Goal: Complete application form

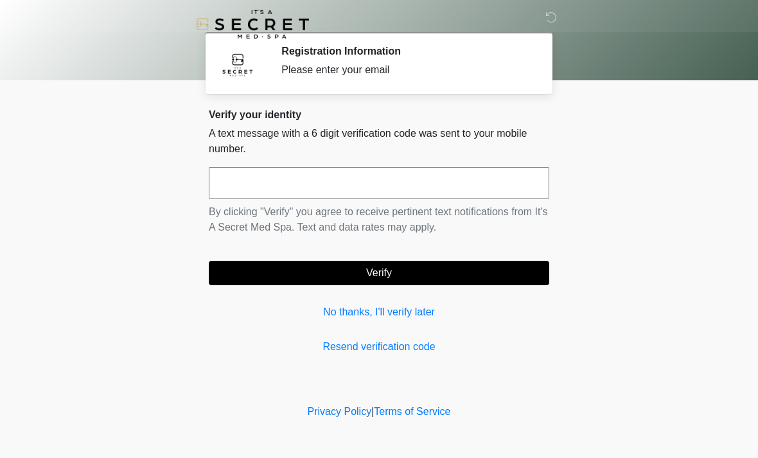
click at [479, 180] on input "text" at bounding box center [379, 183] width 340 height 32
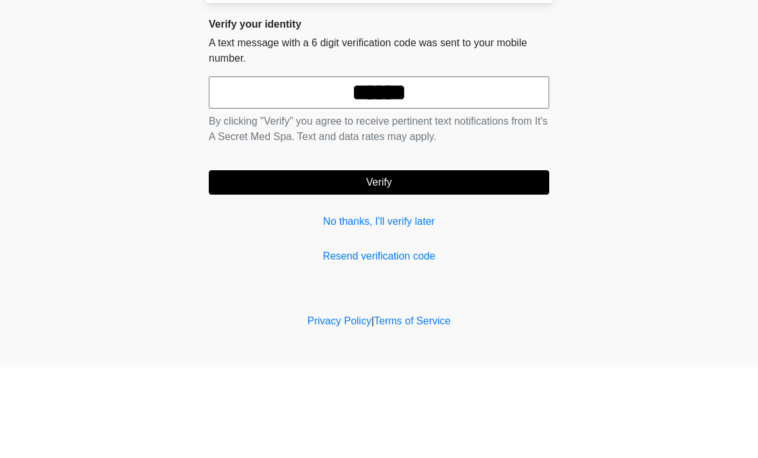
type input "******"
click at [451, 261] on button "Verify" at bounding box center [379, 273] width 340 height 24
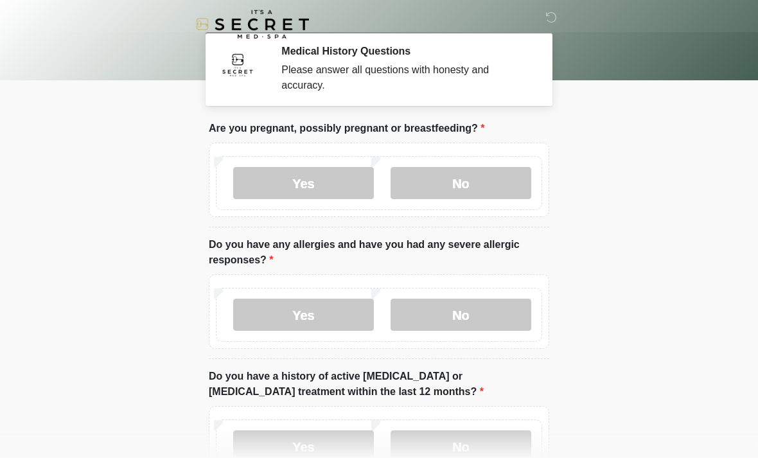
click at [492, 173] on label "No" at bounding box center [460, 183] width 141 height 32
click at [473, 315] on label "No" at bounding box center [460, 315] width 141 height 32
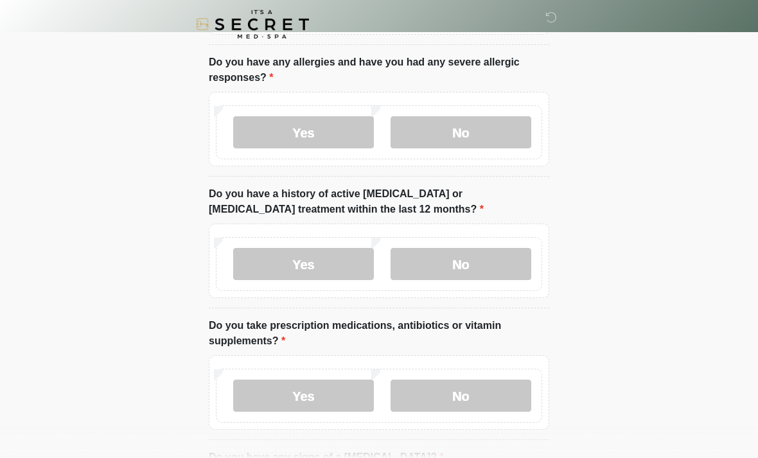
scroll to position [183, 0]
click at [491, 269] on label "No" at bounding box center [460, 263] width 141 height 32
click at [471, 389] on label "No" at bounding box center [460, 395] width 141 height 32
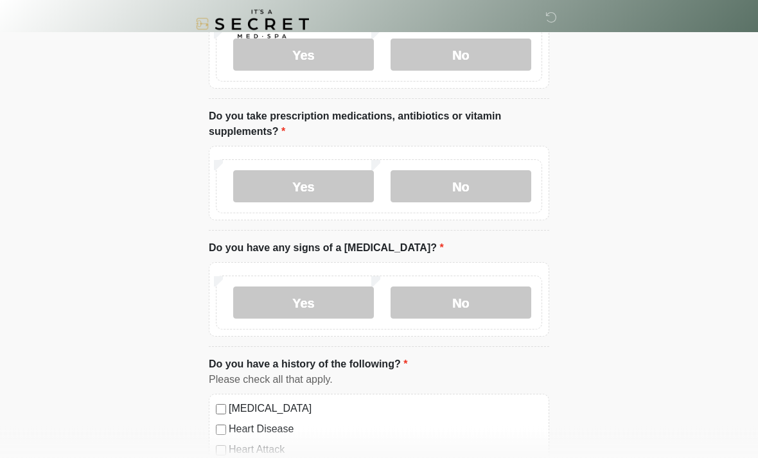
click at [492, 295] on label "No" at bounding box center [460, 303] width 141 height 32
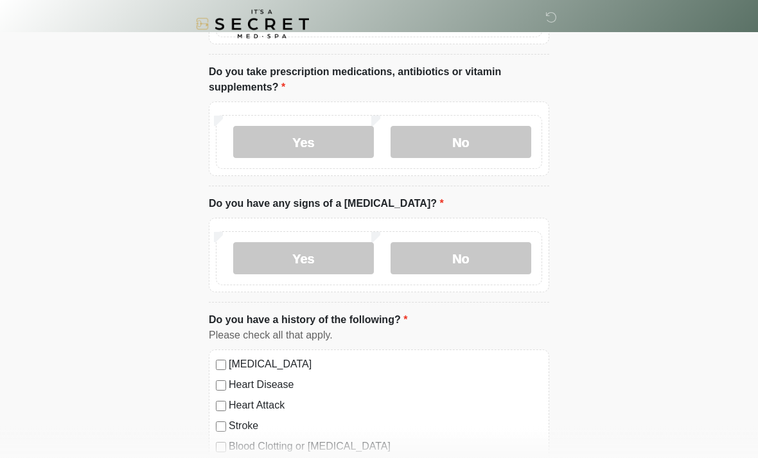
scroll to position [648, 0]
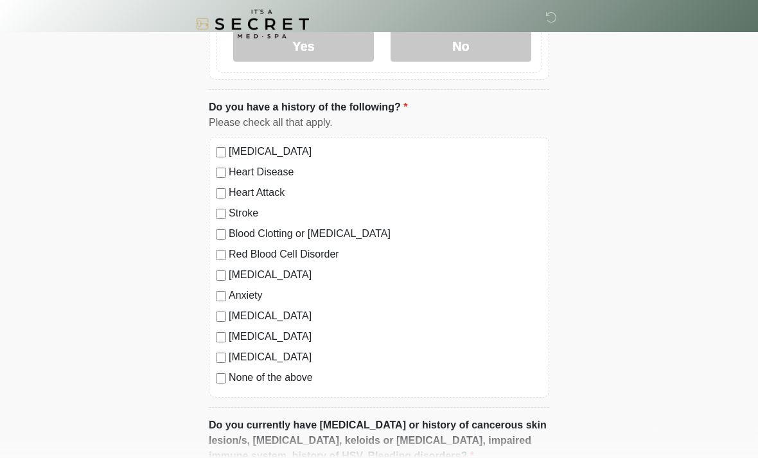
click at [301, 383] on label "None of the above" at bounding box center [385, 378] width 313 height 15
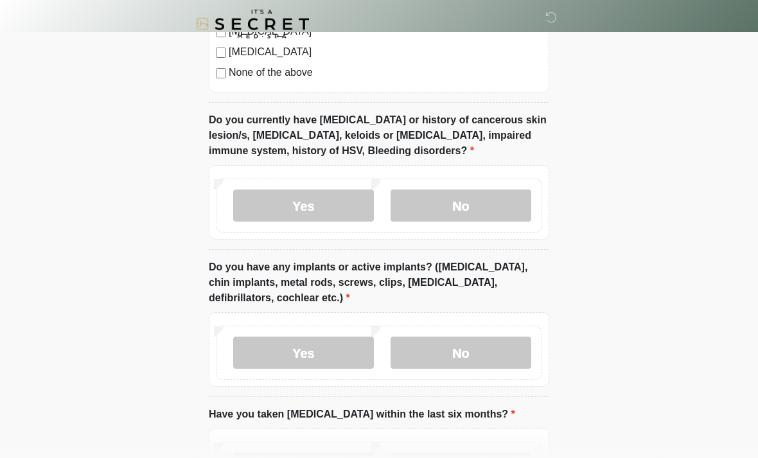
scroll to position [955, 0]
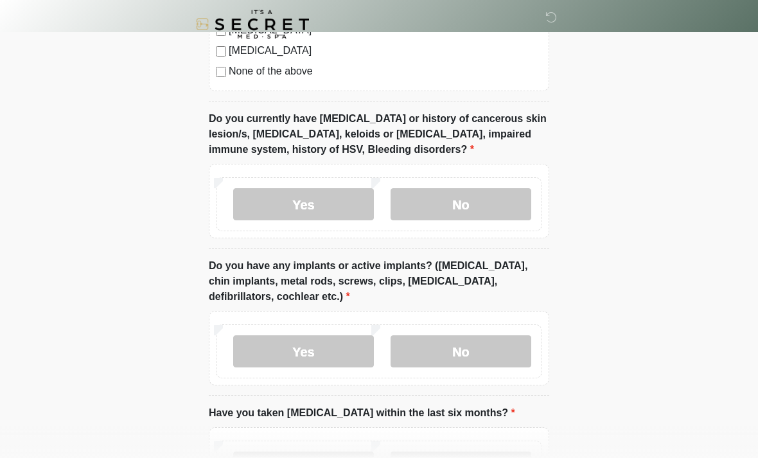
click at [503, 204] on label "No" at bounding box center [460, 204] width 141 height 32
click at [477, 338] on label "No" at bounding box center [460, 351] width 141 height 32
click at [469, 453] on label "No" at bounding box center [460, 467] width 141 height 32
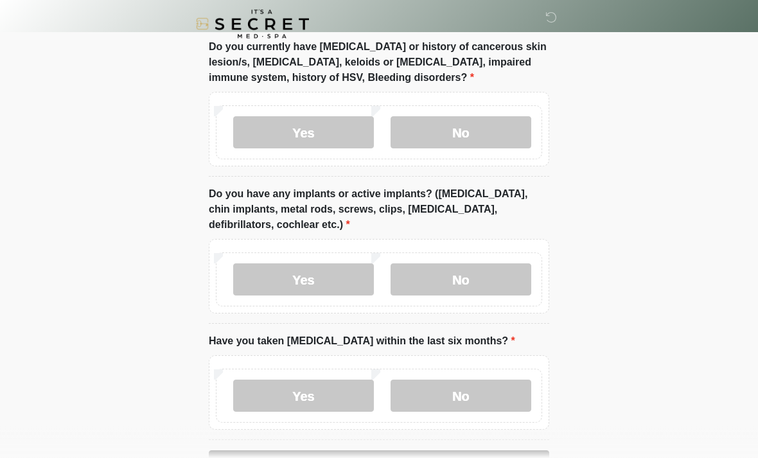
scroll to position [1069, 0]
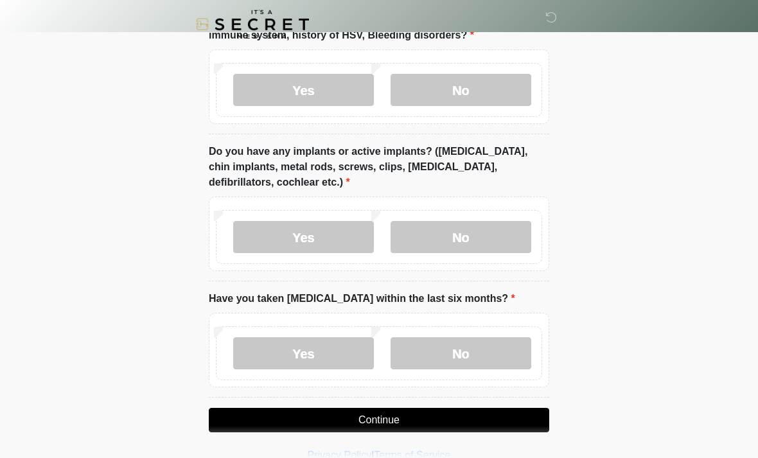
click at [460, 428] on button "Continue" at bounding box center [379, 420] width 340 height 24
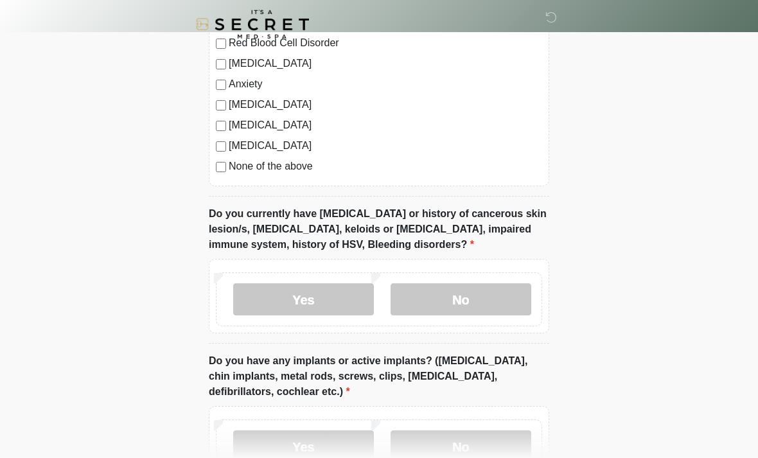
click at [435, 419] on div "Yes No" at bounding box center [379, 446] width 326 height 54
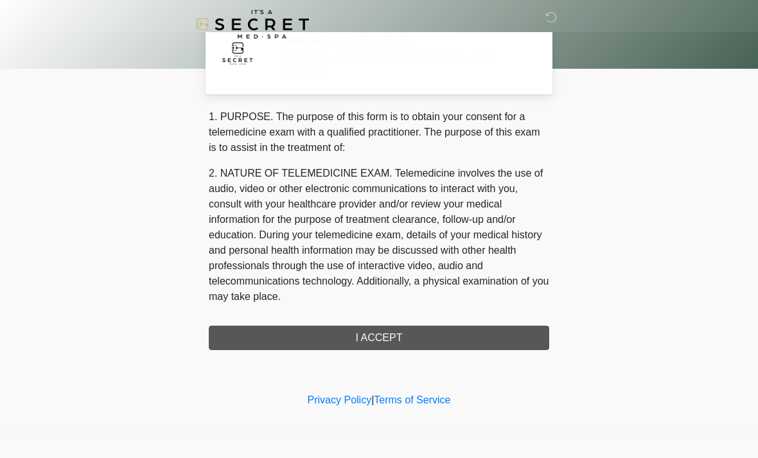
scroll to position [0, 0]
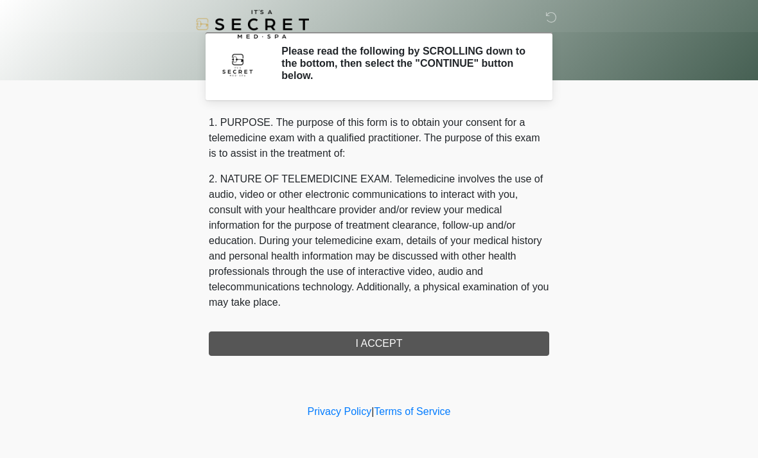
click at [466, 344] on div "1. PURPOSE. The purpose of this form is to obtain your consent for a telemedici…" at bounding box center [379, 235] width 340 height 241
click at [433, 340] on div "1. PURPOSE. The purpose of this form is to obtain your consent for a telemedici…" at bounding box center [379, 235] width 340 height 241
click at [428, 344] on div "1. PURPOSE. The purpose of this form is to obtain your consent for a telemedici…" at bounding box center [379, 235] width 340 height 241
click at [418, 343] on div "1. PURPOSE. The purpose of this form is to obtain your consent for a telemedici…" at bounding box center [379, 235] width 340 height 241
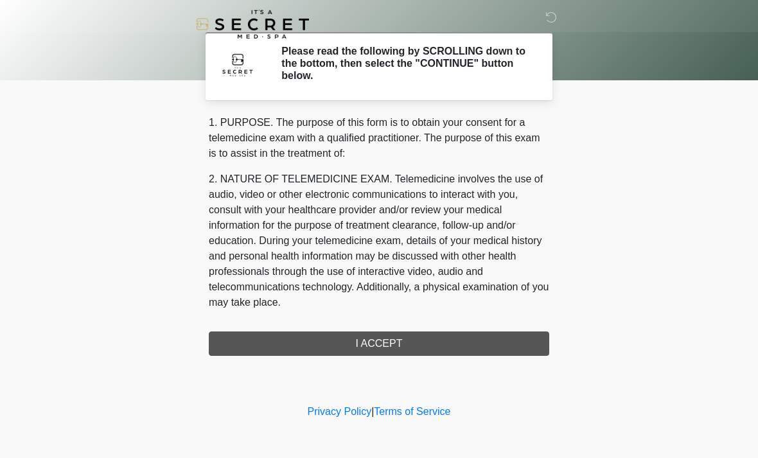
click at [389, 346] on div "1. PURPOSE. The purpose of this form is to obtain your consent for a telemedici…" at bounding box center [379, 235] width 340 height 241
click at [380, 347] on div "1. PURPOSE. The purpose of this form is to obtain your consent for a telemedici…" at bounding box center [379, 235] width 340 height 241
click at [474, 359] on div "‎ ‎ Please read the following by SCROLLING down to the bottom, then select the …" at bounding box center [378, 201] width 385 height 376
click at [379, 341] on div "1. PURPOSE. The purpose of this form is to obtain your consent for a telemedici…" at bounding box center [379, 235] width 340 height 241
click at [408, 347] on div "1. PURPOSE. The purpose of this form is to obtain your consent for a telemedici…" at bounding box center [379, 235] width 340 height 241
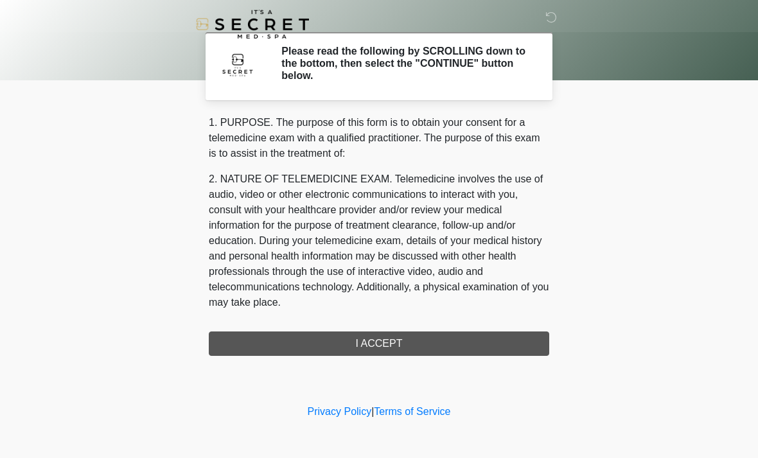
click at [396, 345] on div "1. PURPOSE. The purpose of this form is to obtain your consent for a telemedici…" at bounding box center [379, 235] width 340 height 241
click at [390, 354] on div "1. PURPOSE. The purpose of this form is to obtain your consent for a telemedici…" at bounding box center [379, 235] width 340 height 241
click at [446, 358] on div "‎ ‎ Please read the following by SCROLLING down to the bottom, then select the …" at bounding box center [378, 201] width 385 height 376
click at [371, 352] on div "1. PURPOSE. The purpose of this form is to obtain your consent for a telemedici…" at bounding box center [379, 235] width 340 height 241
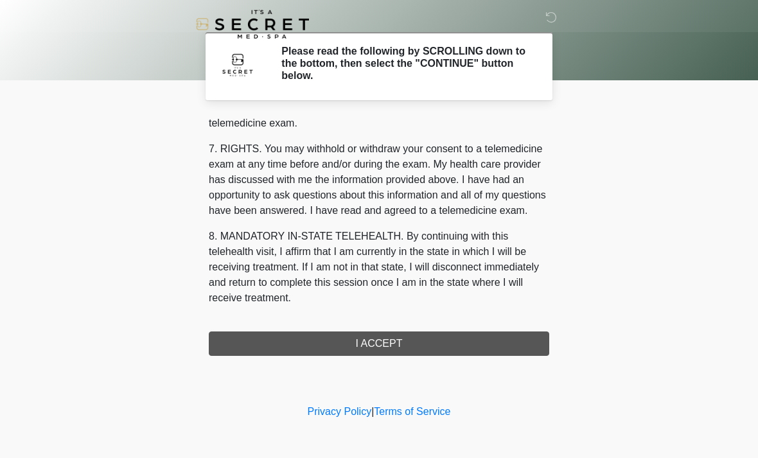
scroll to position [544, 0]
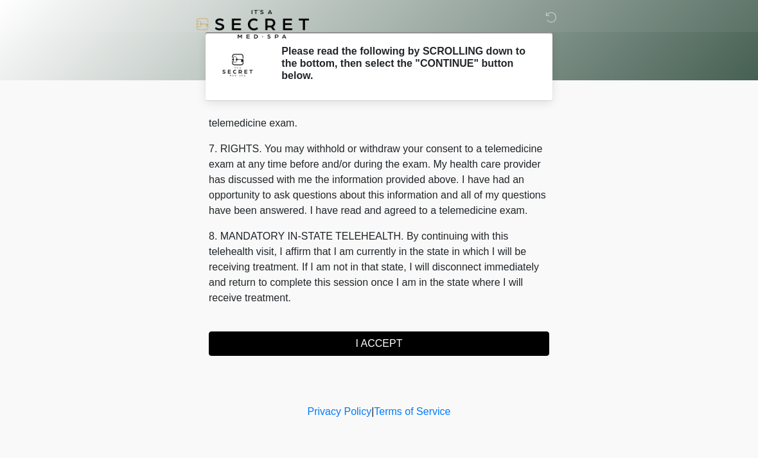
click at [406, 346] on button "I ACCEPT" at bounding box center [379, 343] width 340 height 24
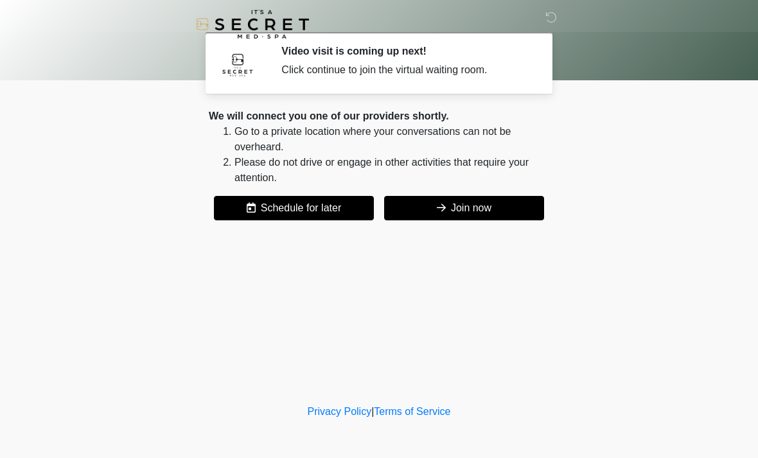
click at [496, 204] on button "Join now" at bounding box center [464, 208] width 160 height 24
